Goal: Task Accomplishment & Management: Manage account settings

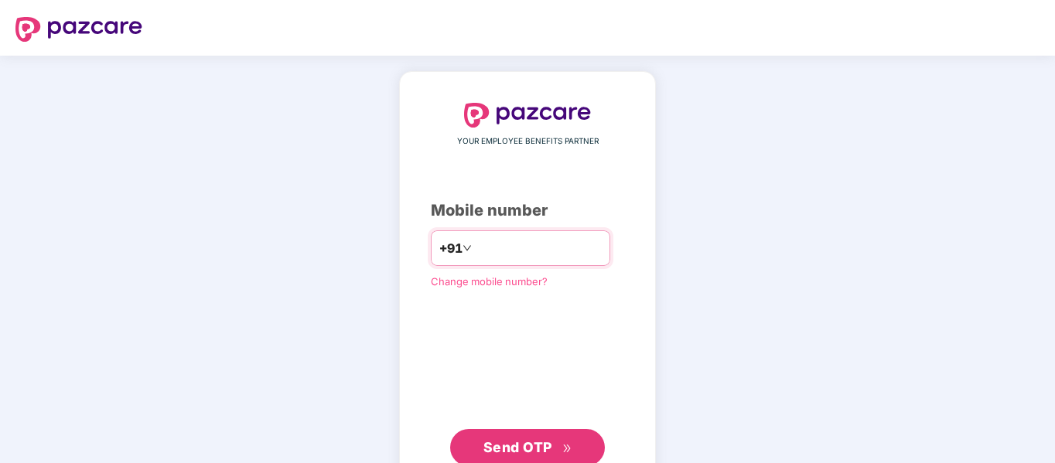
type input "**********"
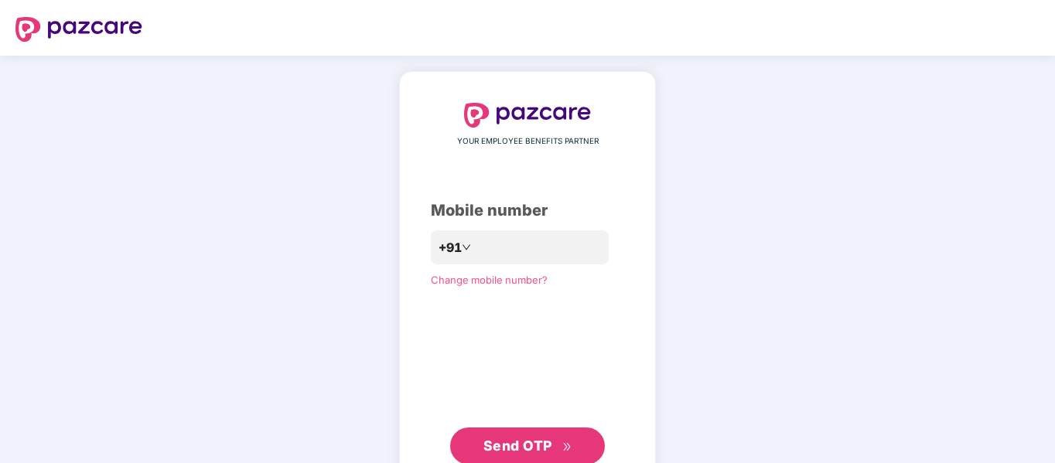
click at [524, 442] on span "Send OTP" at bounding box center [517, 446] width 69 height 16
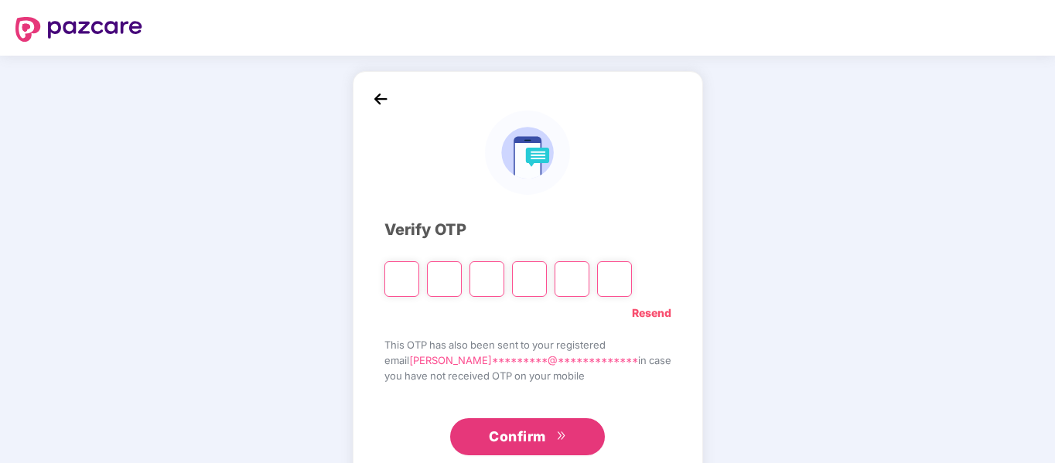
type input "*"
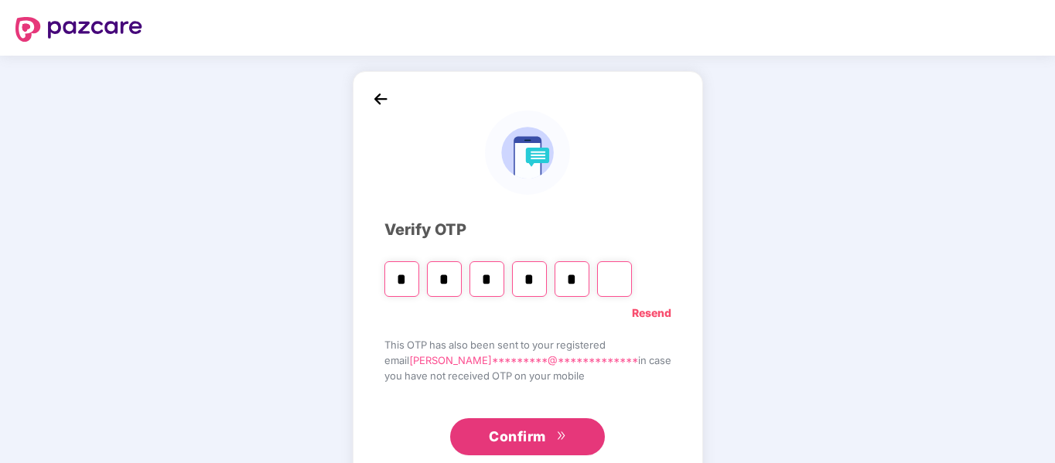
type input "*"
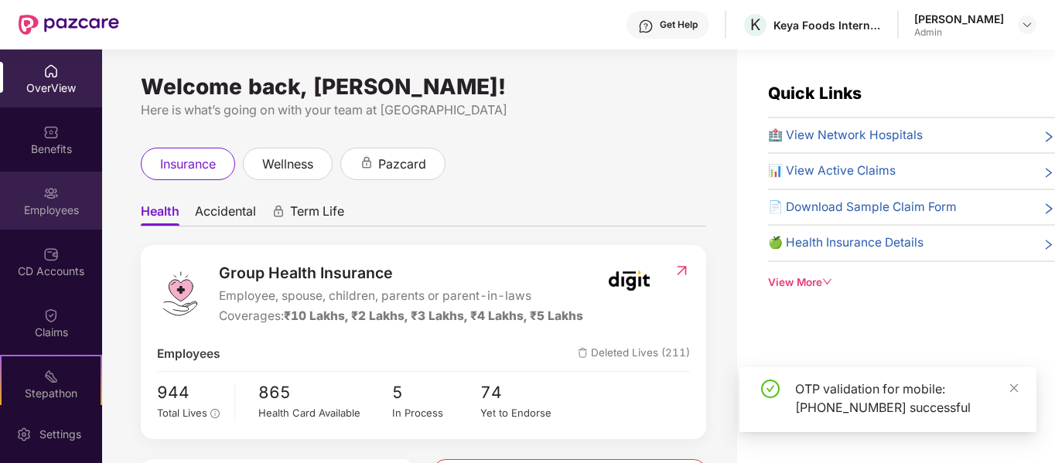
click at [54, 205] on div "Employees" at bounding box center [51, 210] width 102 height 15
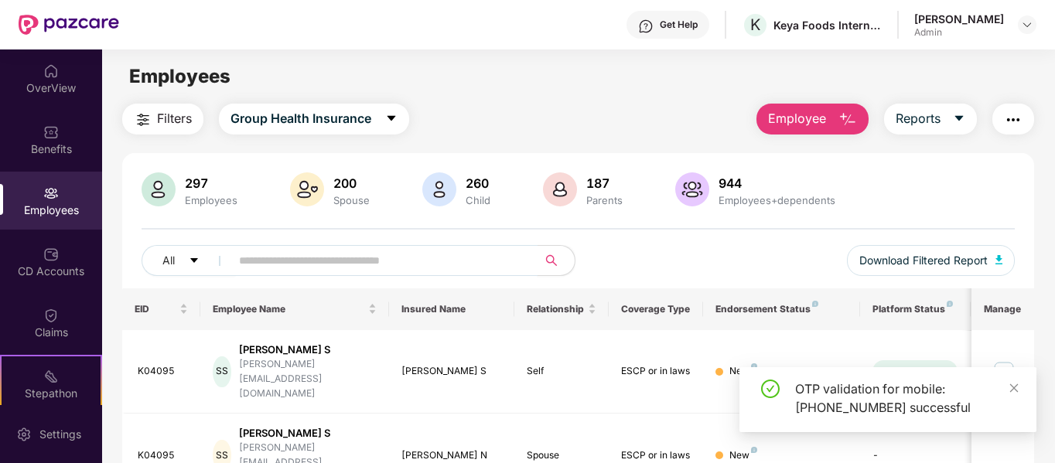
click at [273, 262] on input "text" at bounding box center [378, 260] width 278 height 23
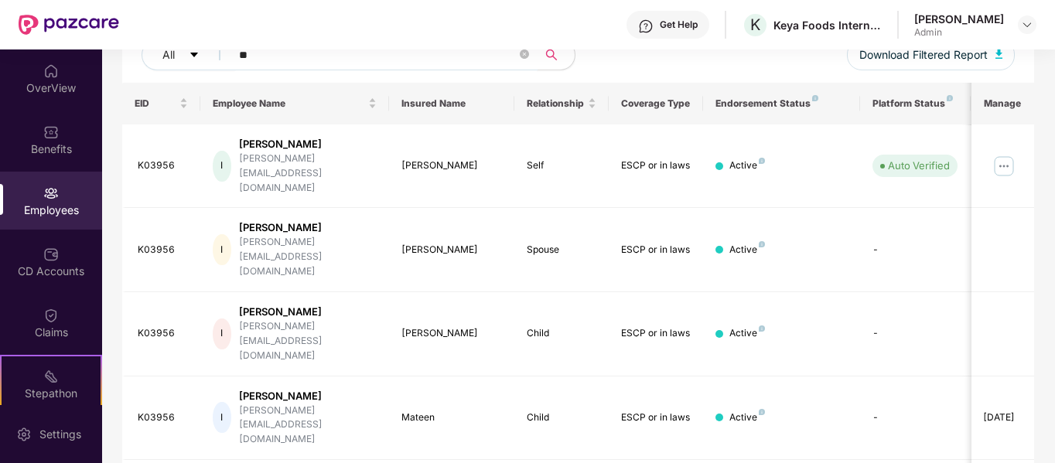
scroll to position [194, 0]
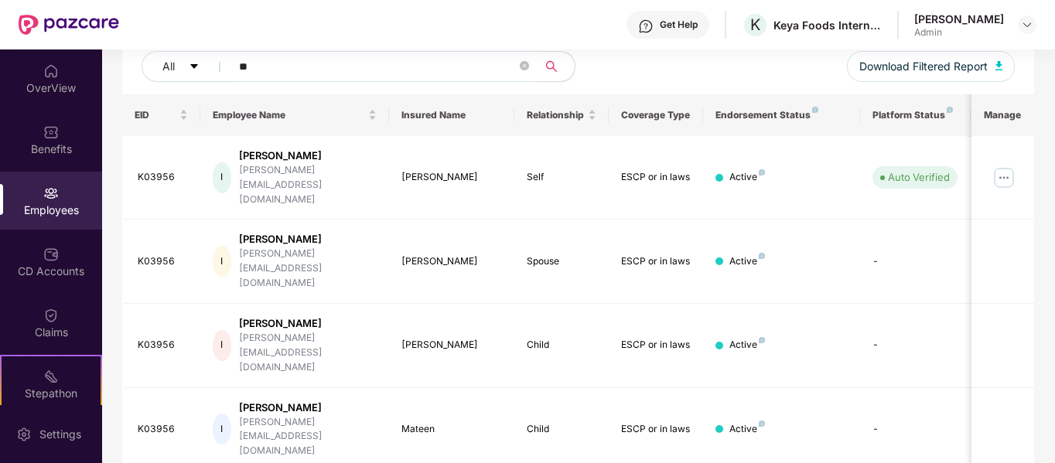
type input "**"
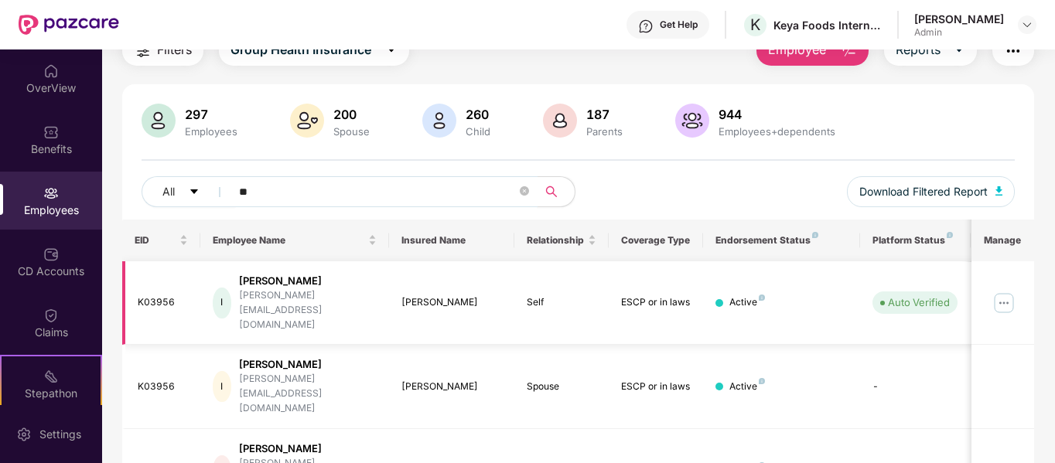
scroll to position [155, 0]
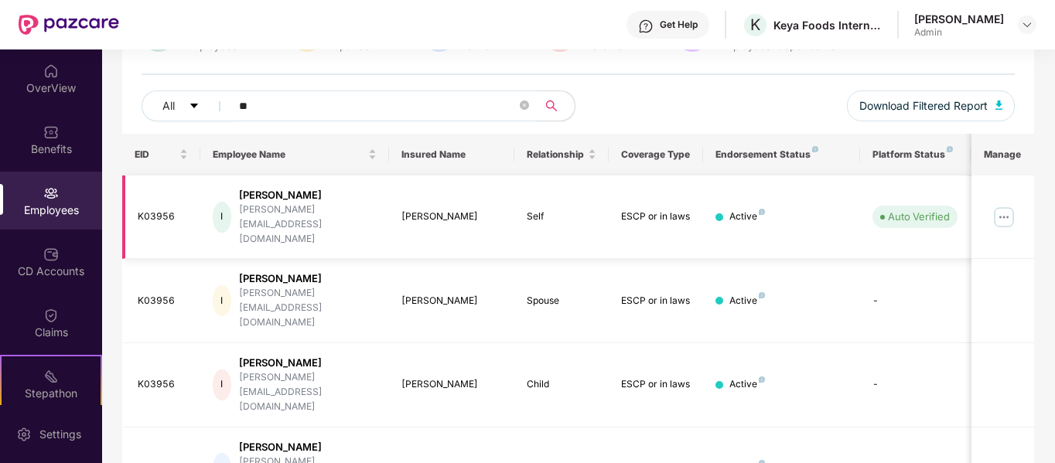
click at [164, 210] on div "K03956" at bounding box center [163, 217] width 51 height 15
click at [154, 210] on div "K03956" at bounding box center [163, 217] width 51 height 15
click at [282, 210] on div "[PERSON_NAME][EMAIL_ADDRESS][DOMAIN_NAME]" at bounding box center [308, 225] width 138 height 44
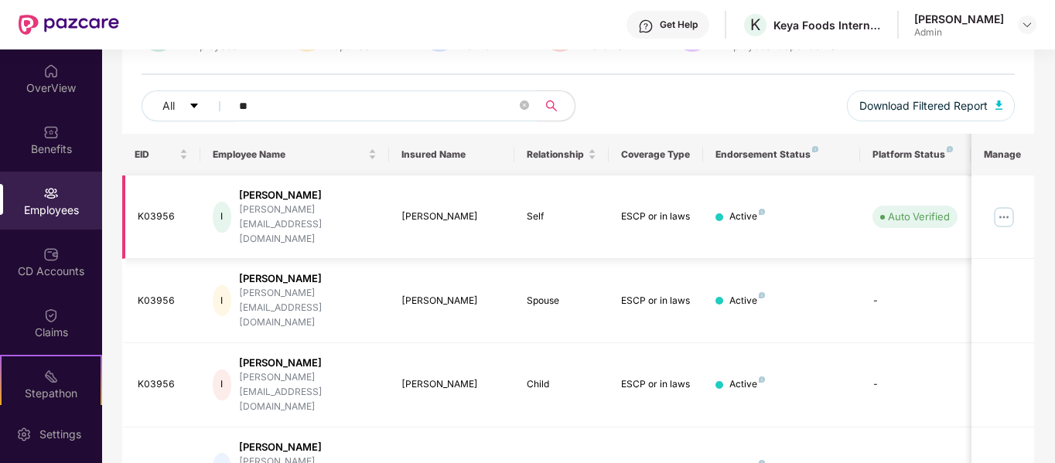
click at [265, 196] on div "[PERSON_NAME]" at bounding box center [308, 195] width 138 height 15
click at [227, 202] on div "I" at bounding box center [222, 217] width 18 height 31
click at [288, 193] on div "[PERSON_NAME]" at bounding box center [308, 195] width 138 height 15
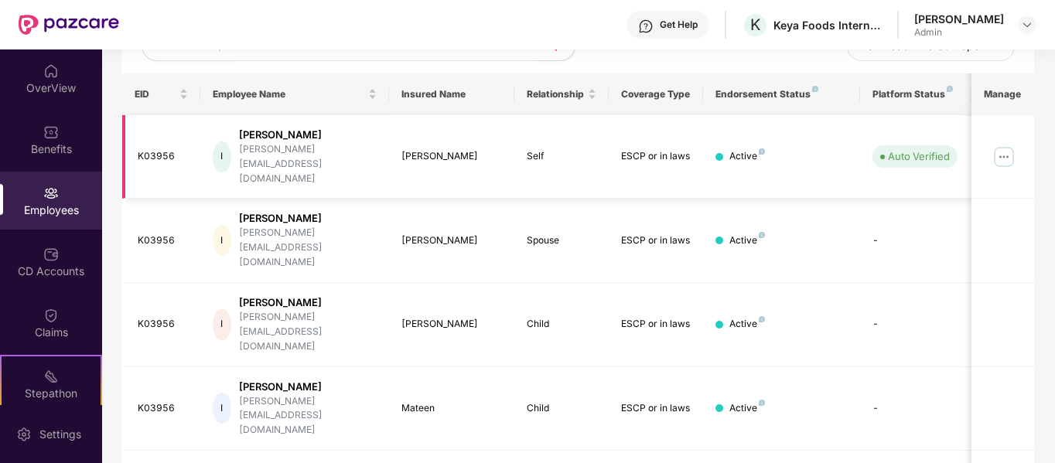
scroll to position [232, 0]
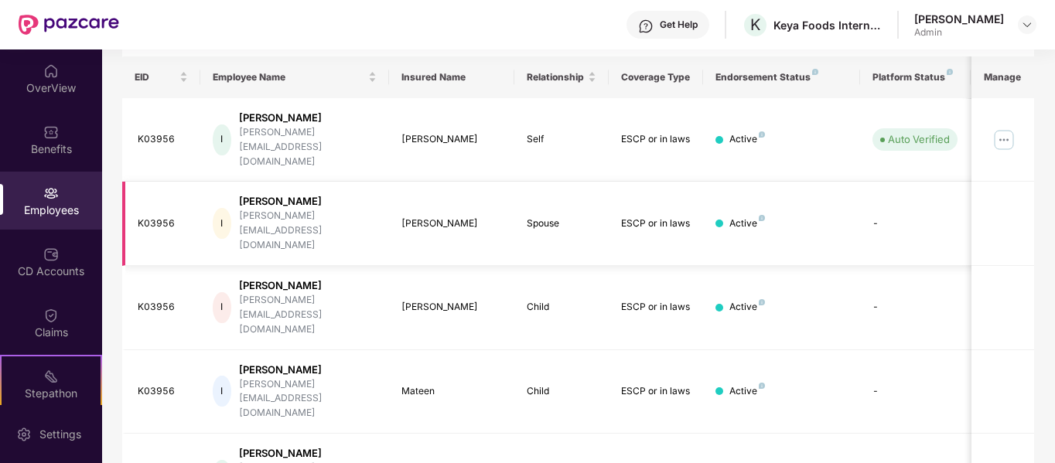
click at [397, 182] on td "[PERSON_NAME]" at bounding box center [452, 224] width 126 height 84
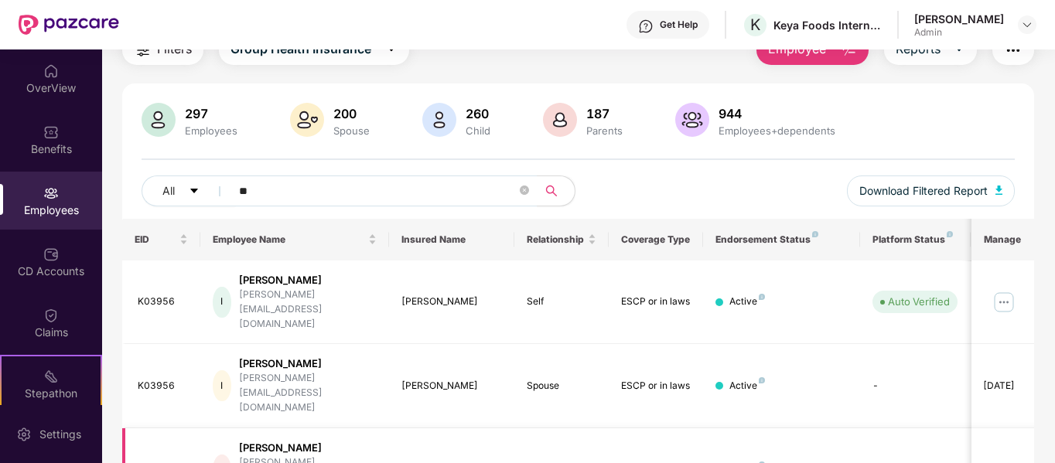
scroll to position [0, 0]
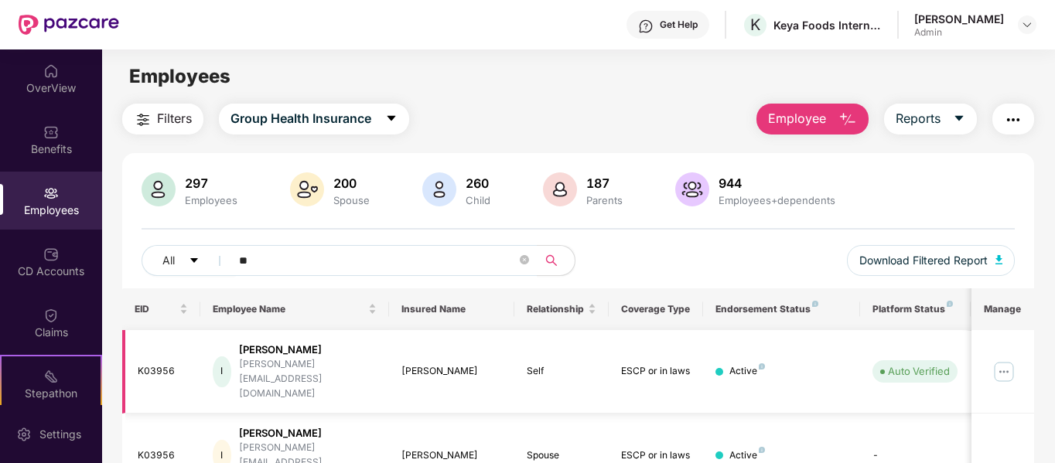
click at [230, 356] on div "I" at bounding box center [222, 371] width 18 height 31
click at [131, 361] on td "K03956" at bounding box center [161, 372] width 79 height 84
click at [145, 364] on div "K03956" at bounding box center [163, 371] width 51 height 15
click at [456, 364] on div "[PERSON_NAME]" at bounding box center [451, 371] width 101 height 15
click at [522, 355] on td "Self" at bounding box center [561, 372] width 94 height 84
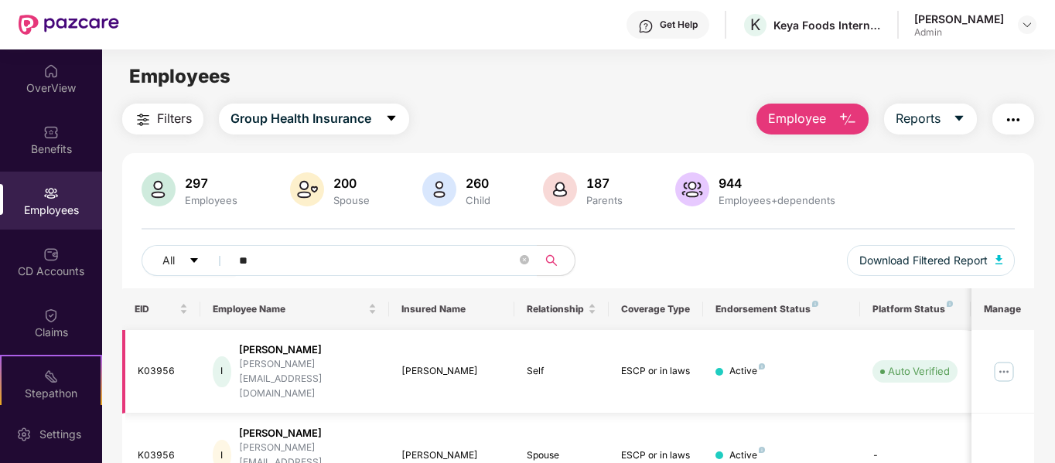
click at [711, 367] on td "Active" at bounding box center [781, 372] width 157 height 84
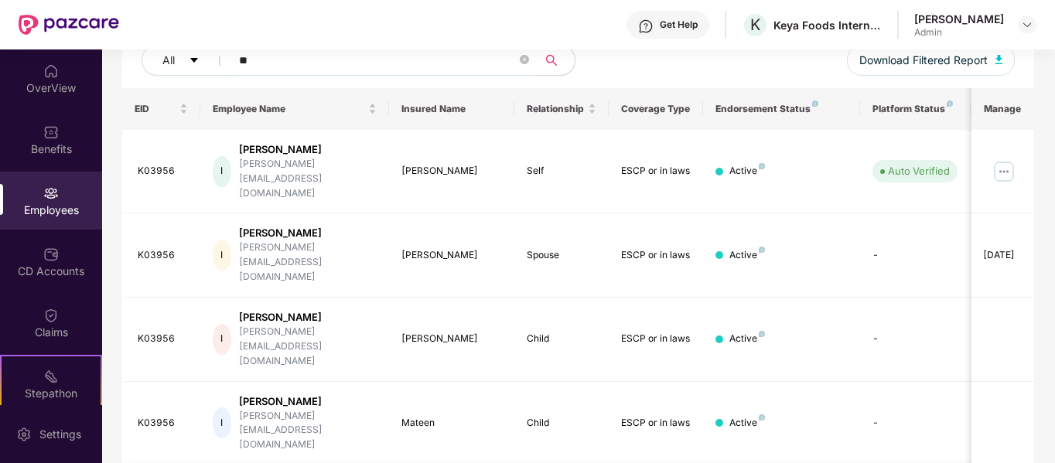
scroll to position [232, 0]
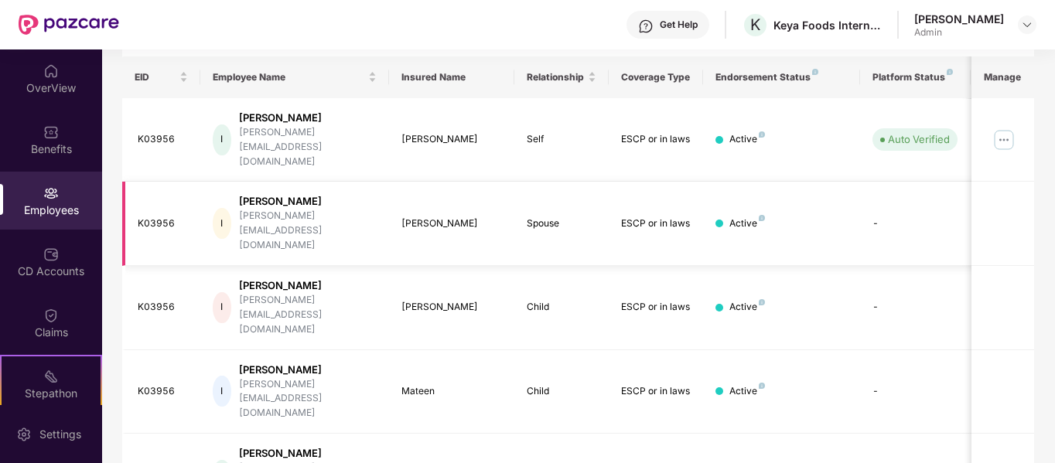
click at [257, 194] on div "[PERSON_NAME]" at bounding box center [308, 201] width 138 height 15
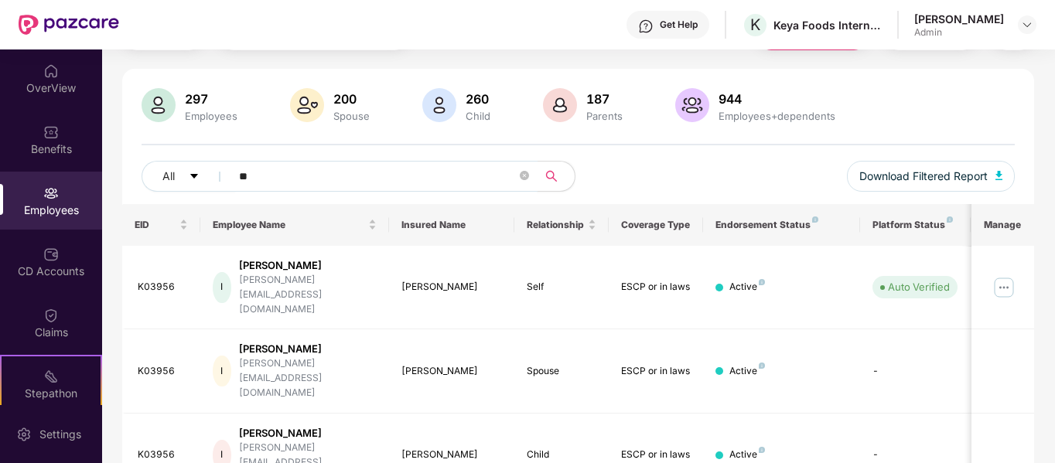
scroll to position [0, 0]
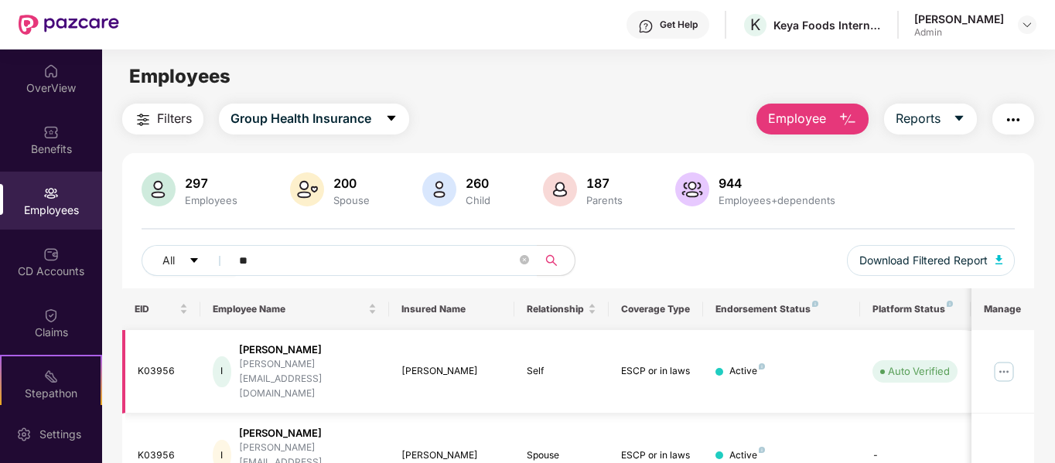
click at [1000, 361] on img at bounding box center [1003, 372] width 25 height 25
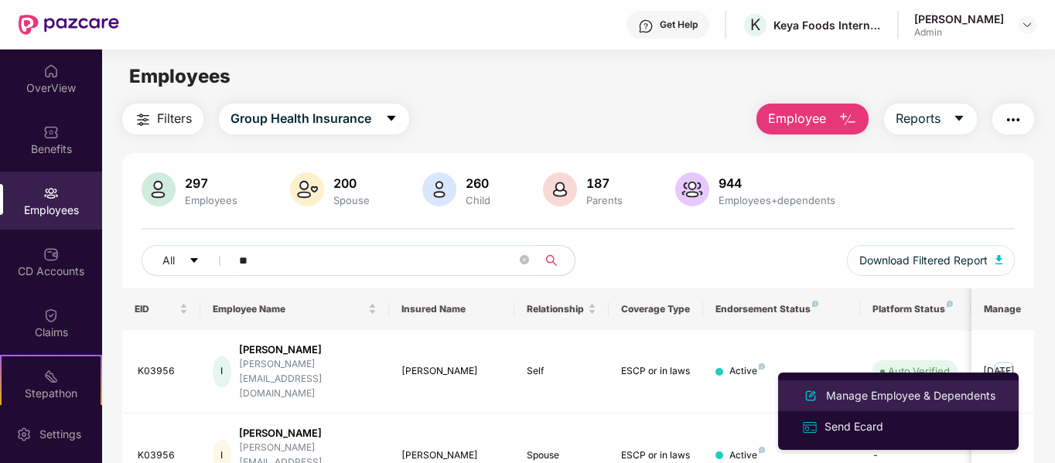
click at [926, 389] on div "Manage Employee & Dependents" at bounding box center [911, 395] width 176 height 17
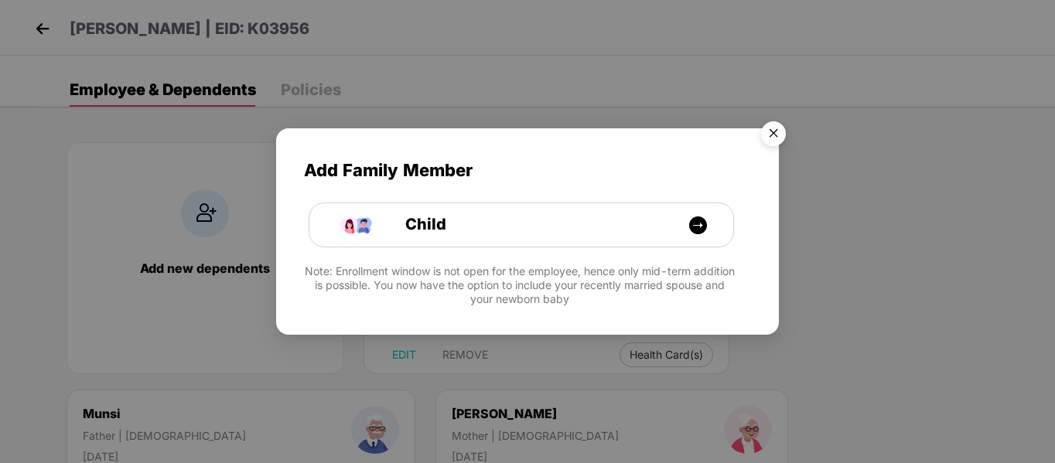
click at [770, 129] on img "Close" at bounding box center [773, 135] width 43 height 43
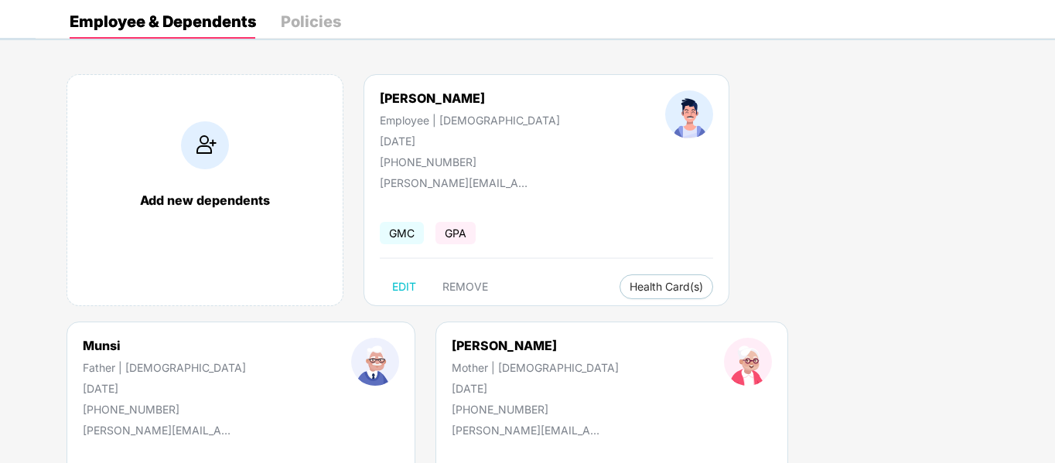
scroll to position [155, 0]
